Goal: Download file/media

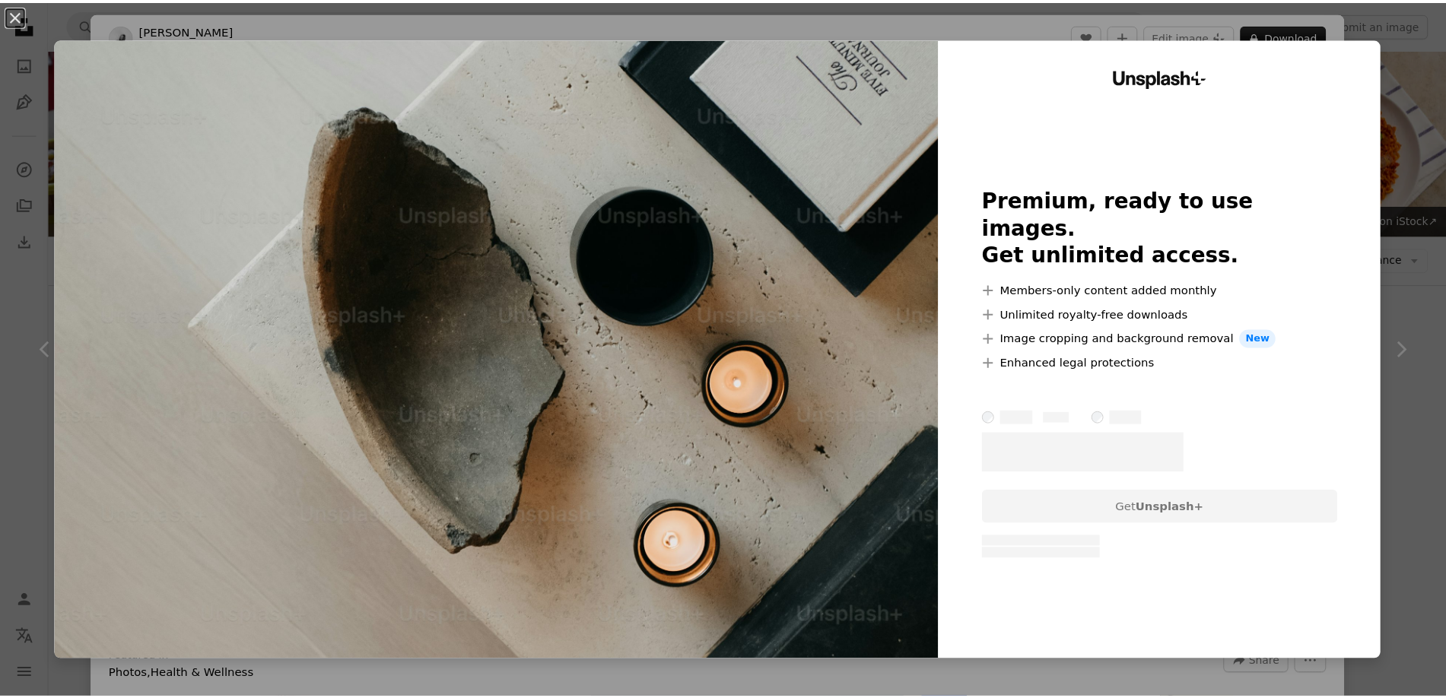
scroll to position [2967, 0]
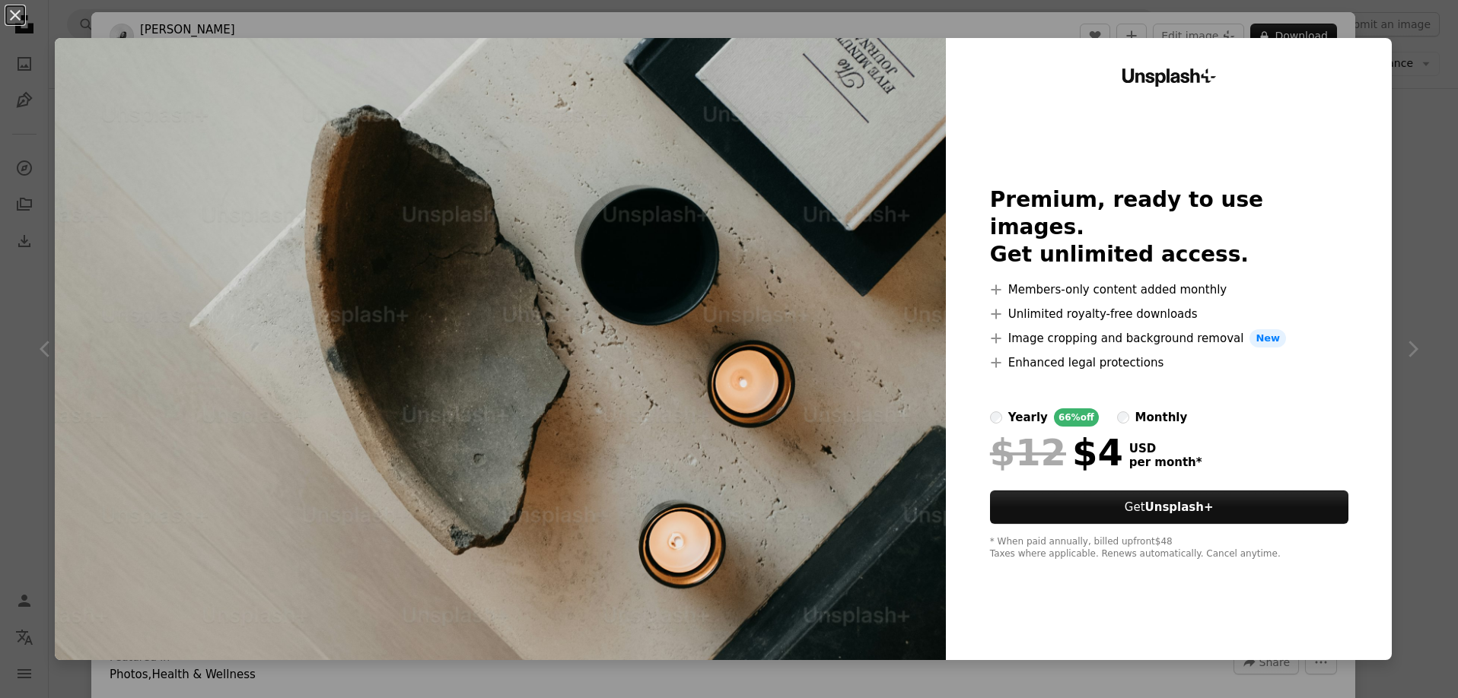
click at [1404, 189] on div "An X shape Unsplash+ Premium, ready to use images. Get unlimited access. A plus…" at bounding box center [729, 349] width 1458 height 698
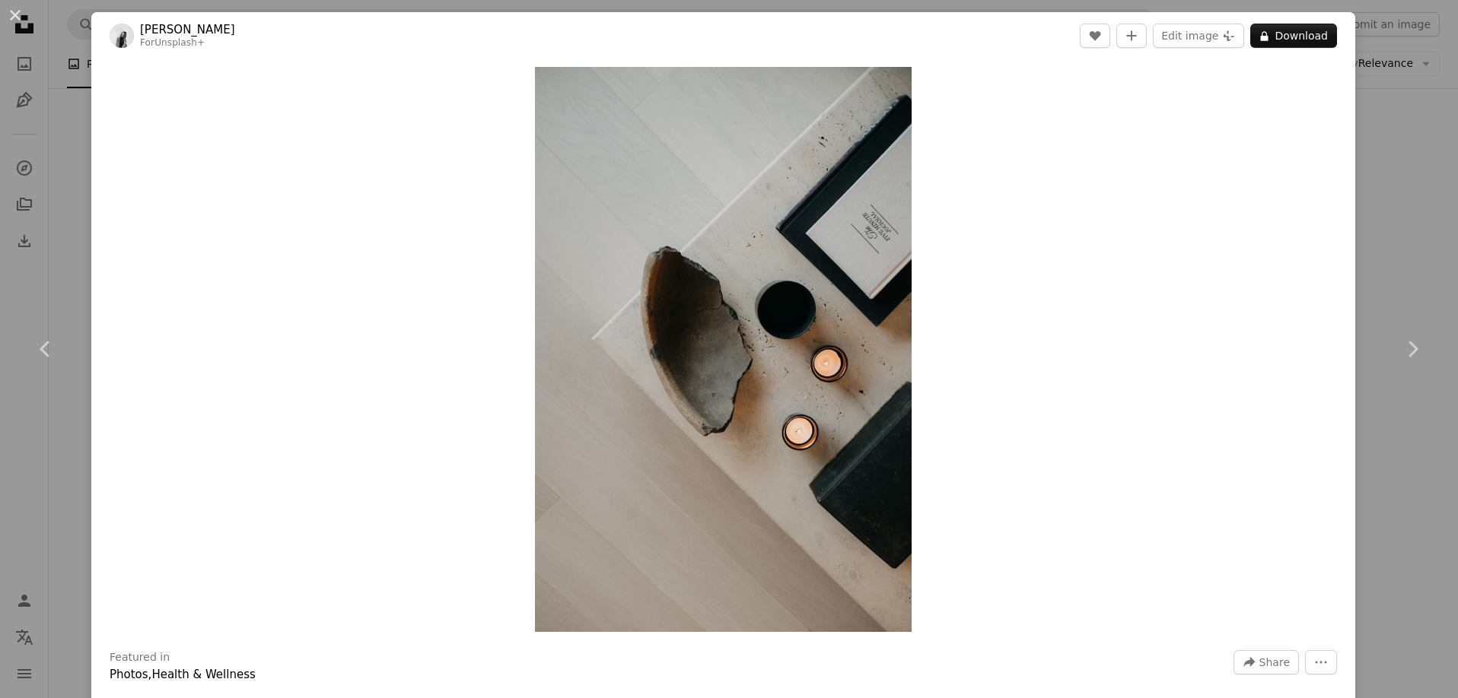
click at [1397, 189] on div "An X shape Chevron left Chevron right [PERSON_NAME] For Unsplash+ A heart A plu…" at bounding box center [729, 349] width 1458 height 698
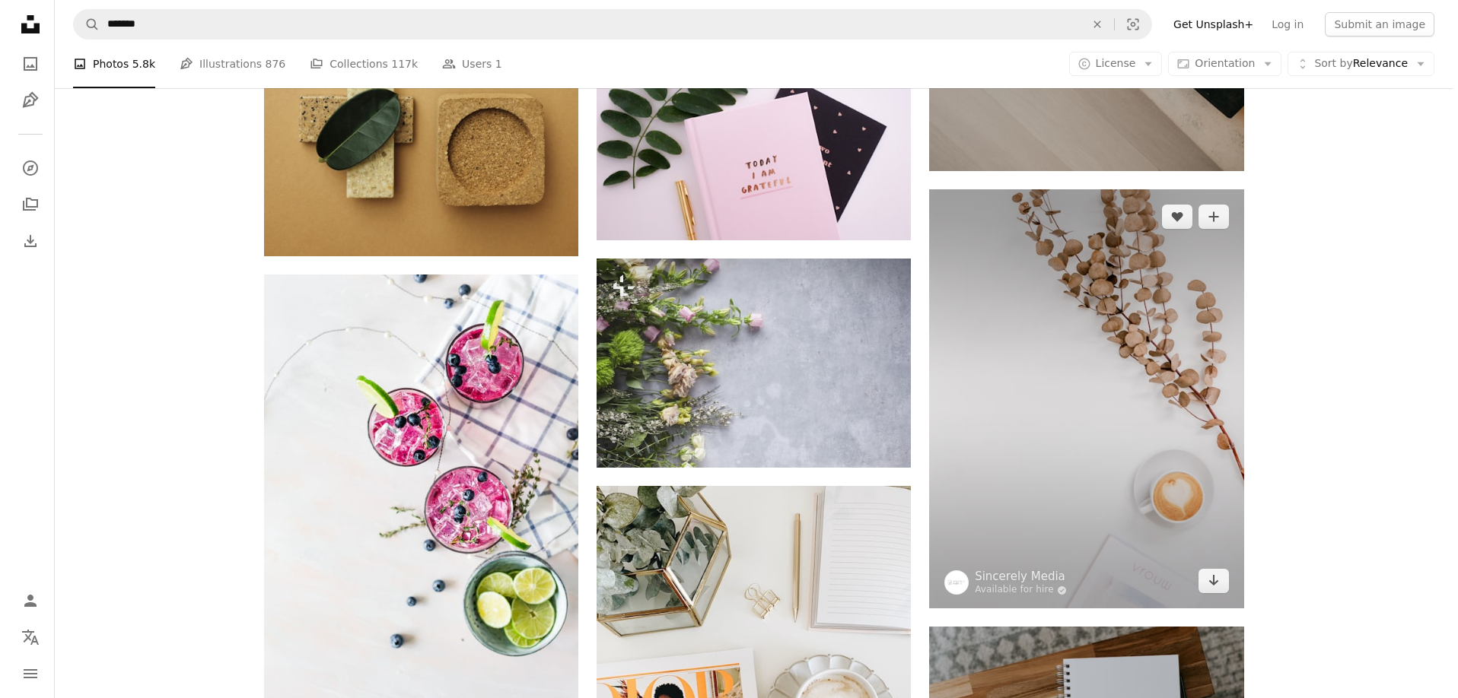
scroll to position [3575, 0]
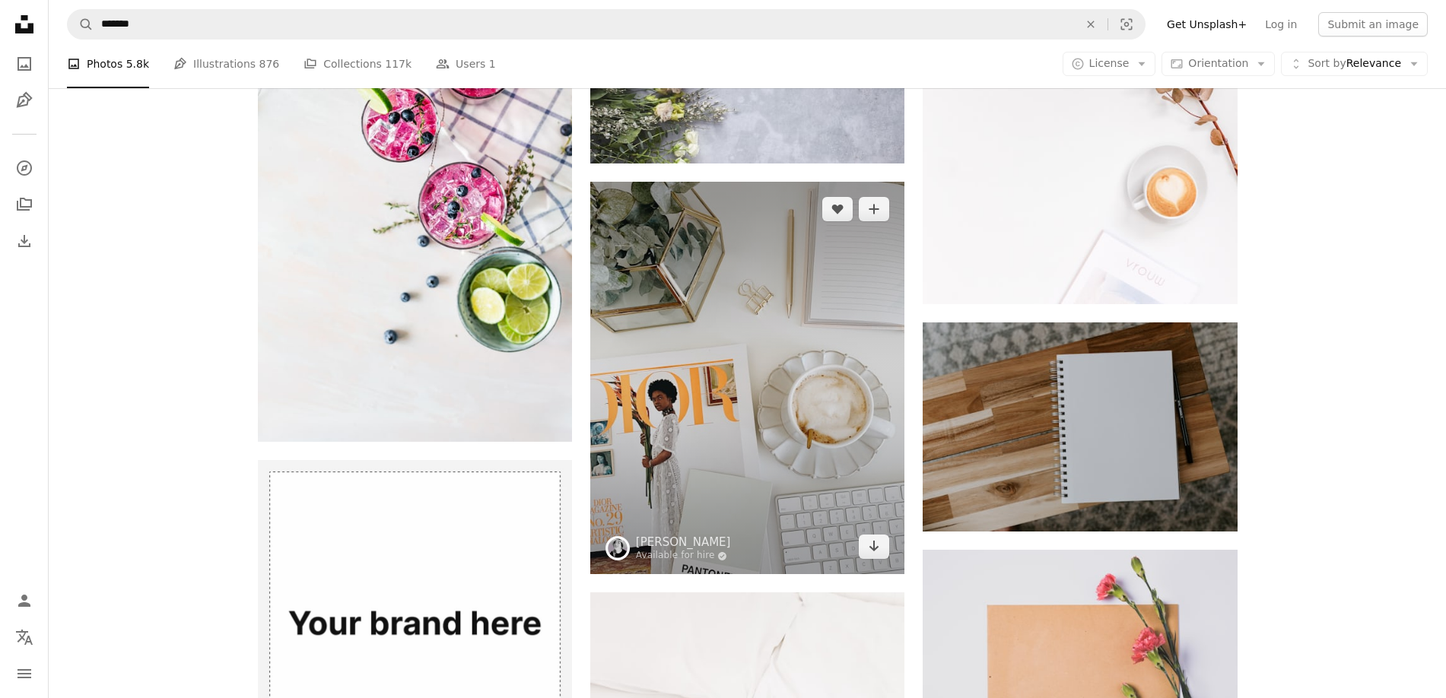
click at [767, 422] on img at bounding box center [747, 378] width 314 height 393
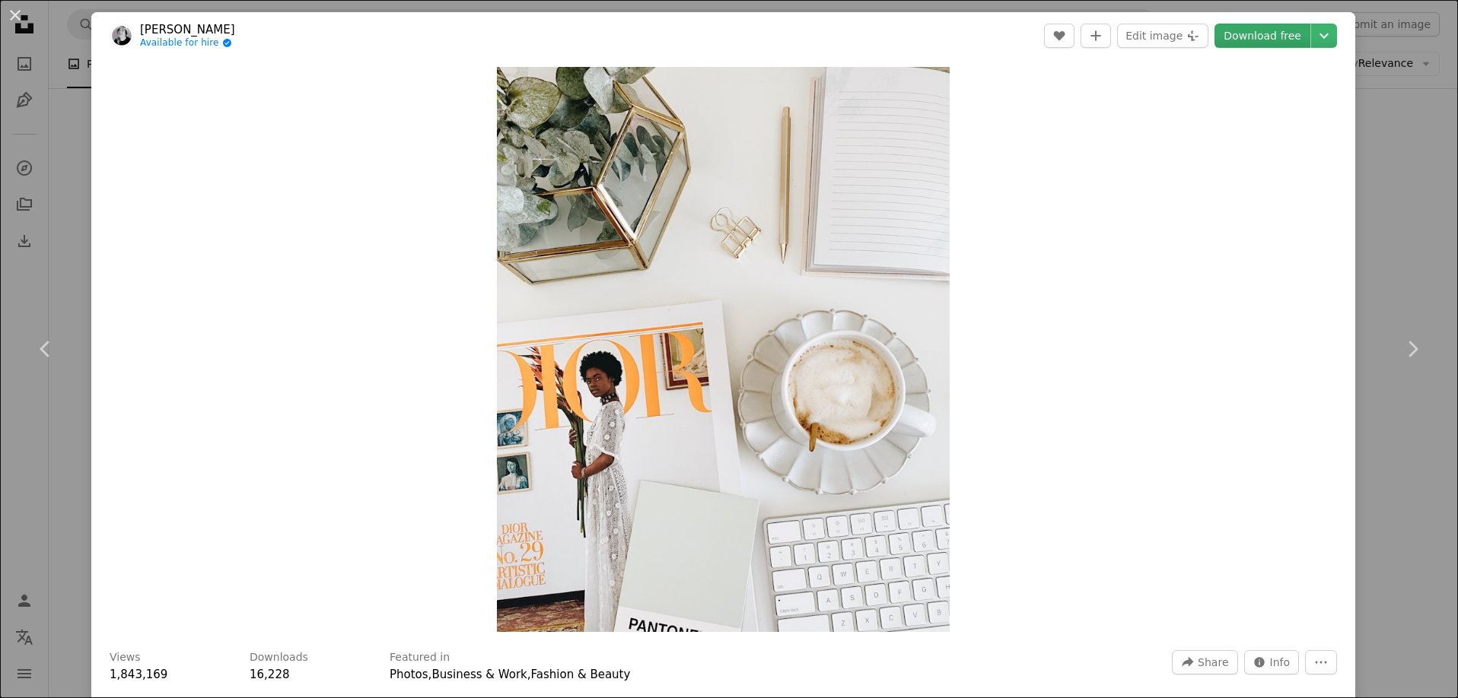
click at [1270, 42] on link "Download free" at bounding box center [1262, 36] width 96 height 24
